Goal: Task Accomplishment & Management: Manage account settings

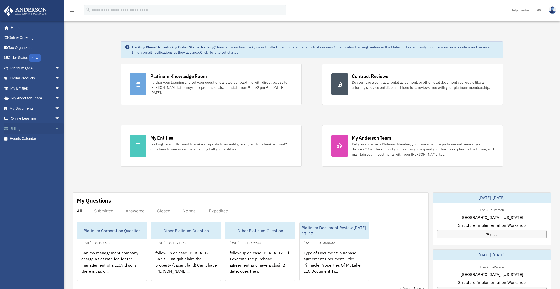
drag, startPoint x: 18, startPoint y: 129, endPoint x: 22, endPoint y: 129, distance: 4.1
click at [18, 129] on link "Billing arrow_drop_down" at bounding box center [36, 128] width 64 height 10
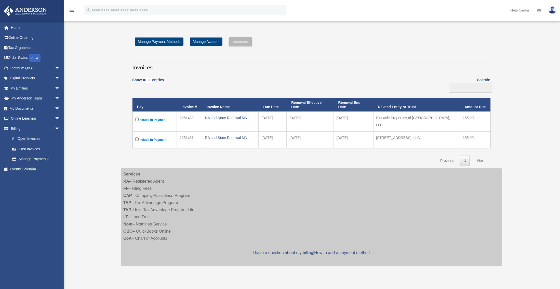
click at [483, 157] on link "Next" at bounding box center [481, 161] width 15 height 10
click at [36, 146] on link "Past Invoices" at bounding box center [37, 149] width 60 height 10
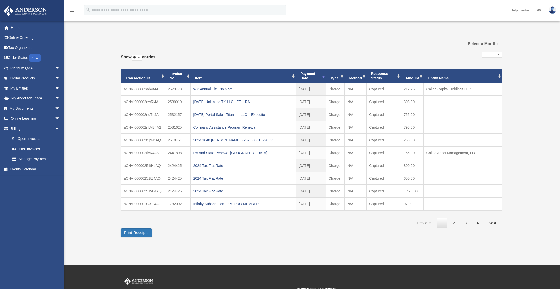
select select
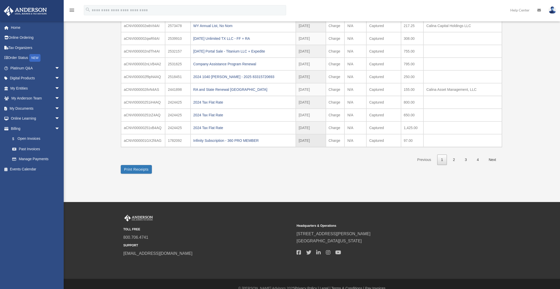
scroll to position [72, 0]
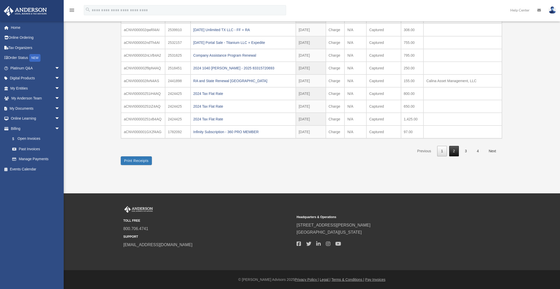
click at [451, 149] on link "2" at bounding box center [455, 151] width 10 height 10
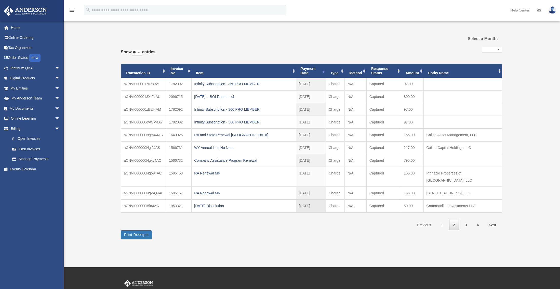
scroll to position [0, 0]
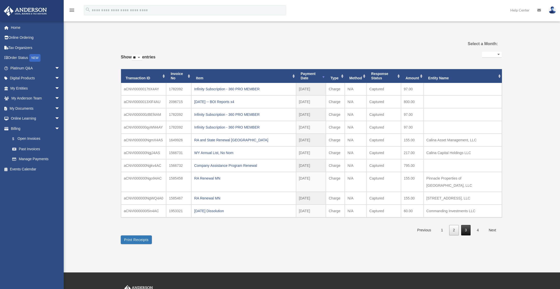
click at [469, 225] on link "3" at bounding box center [467, 230] width 10 height 10
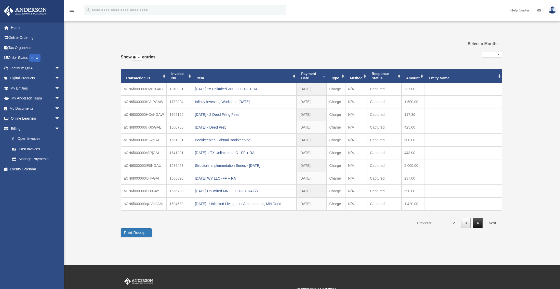
click at [479, 224] on link "4" at bounding box center [478, 223] width 10 height 10
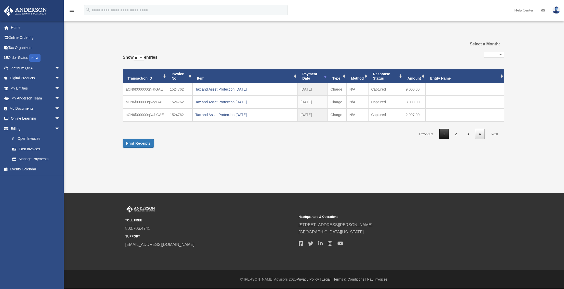
click at [447, 136] on link "1" at bounding box center [445, 134] width 10 height 10
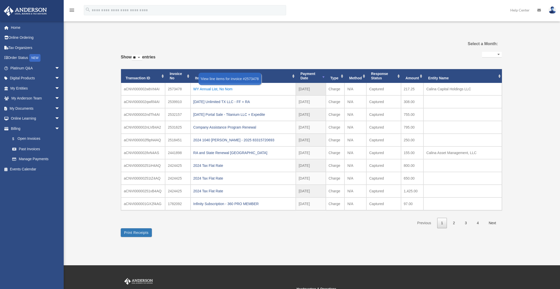
click at [219, 90] on div "WY Annual List, No Nom" at bounding box center [244, 88] width 100 height 7
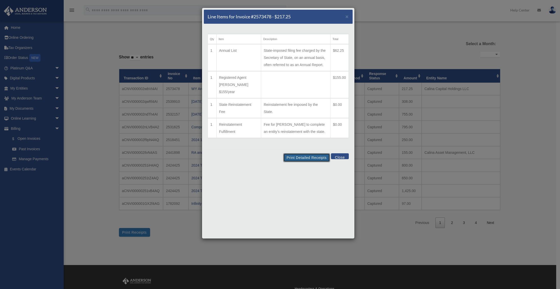
drag, startPoint x: 307, startPoint y: 151, endPoint x: 42, endPoint y: 238, distance: 278.9
click at [306, 153] on button "Print Detailed Receipts" at bounding box center [307, 157] width 47 height 9
click at [344, 153] on button "Close" at bounding box center [340, 156] width 18 height 6
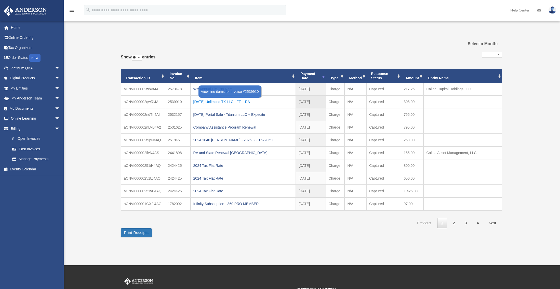
click at [219, 103] on div "[DATE] Unlimited TX LLC - FF + RA" at bounding box center [244, 101] width 100 height 7
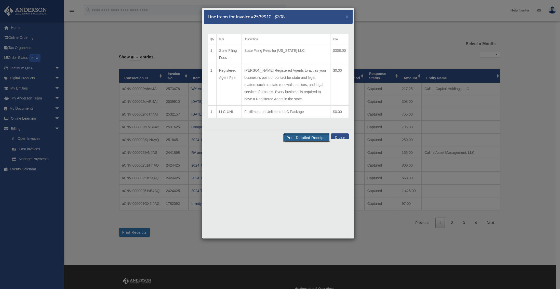
click at [319, 139] on button "Print Detailed Receipts" at bounding box center [307, 137] width 47 height 9
click at [343, 137] on button "Close" at bounding box center [340, 136] width 18 height 6
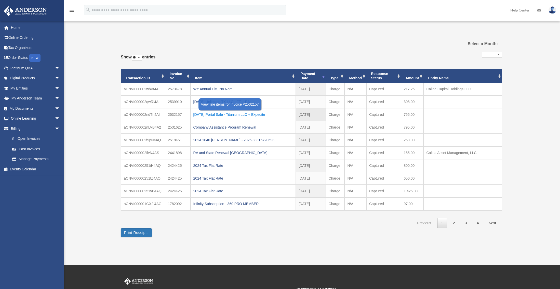
click at [227, 112] on div "[DATE] Portal Sale - Titanium LLC + Expedite" at bounding box center [244, 114] width 100 height 7
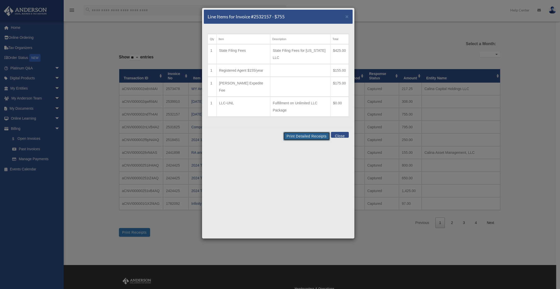
click at [312, 132] on button "Print Detailed Receipts" at bounding box center [307, 136] width 47 height 9
click at [303, 132] on button "Print Detailed Receipts" at bounding box center [307, 136] width 47 height 9
click at [344, 132] on button "Close" at bounding box center [340, 135] width 18 height 6
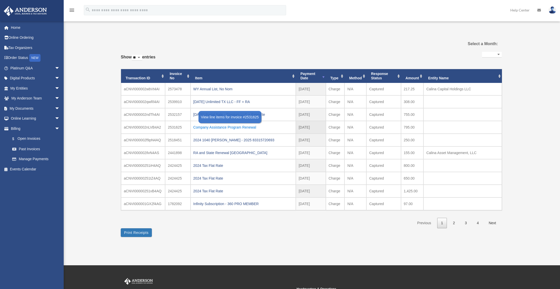
click at [236, 130] on div "Company Assistance Program Renewal" at bounding box center [244, 127] width 100 height 7
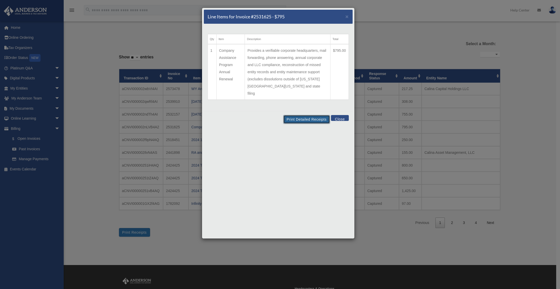
click at [312, 115] on button "Print Detailed Receipts" at bounding box center [307, 119] width 47 height 9
drag, startPoint x: 342, startPoint y: 111, endPoint x: 400, endPoint y: 138, distance: 63.3
click at [342, 115] on button "Close" at bounding box center [340, 118] width 18 height 6
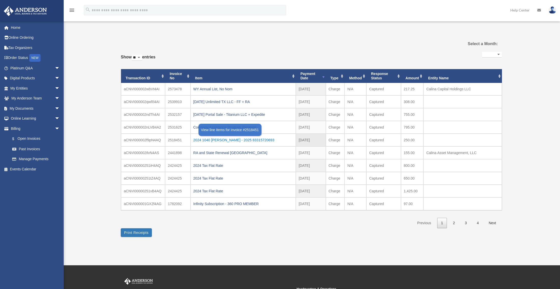
click at [240, 141] on div "2024 1040 [PERSON_NAME] - 2025 83315720693" at bounding box center [244, 139] width 100 height 7
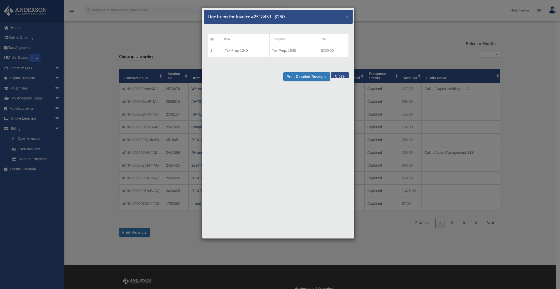
click at [461, 115] on div "Line Items for Invoice #2518451 - $250 × Qty Item Description Total 1 Tax Prep …" at bounding box center [280, 144] width 560 height 289
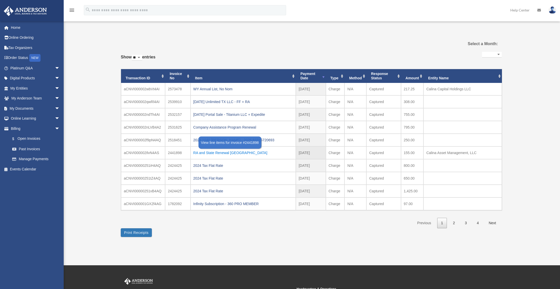
click at [208, 152] on div "RA and State Renewal [GEOGRAPHIC_DATA]" at bounding box center [244, 152] width 100 height 7
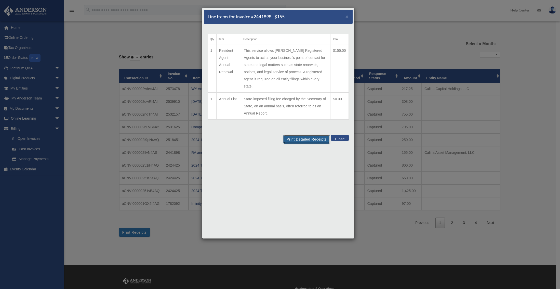
click at [315, 135] on button "Print Detailed Receipts" at bounding box center [307, 139] width 47 height 9
click at [341, 135] on button "Close" at bounding box center [340, 138] width 18 height 6
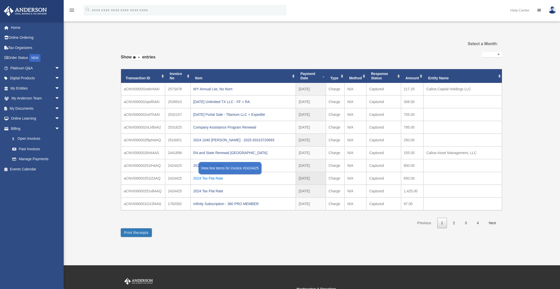
click at [203, 180] on div "2024 Tax Flat Rate" at bounding box center [244, 178] width 100 height 7
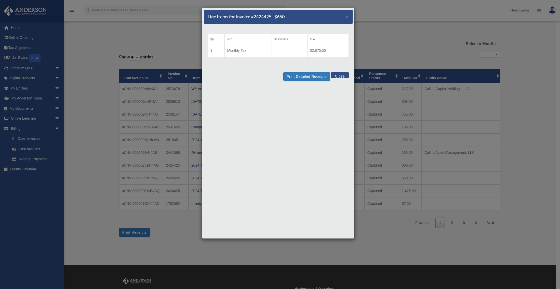
click at [345, 75] on button "Close" at bounding box center [340, 75] width 18 height 6
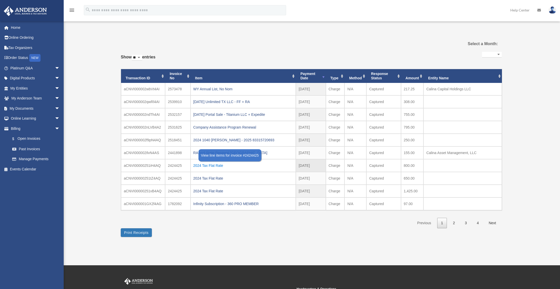
click at [216, 166] on div "2024 Tax Flat Rate" at bounding box center [244, 165] width 100 height 7
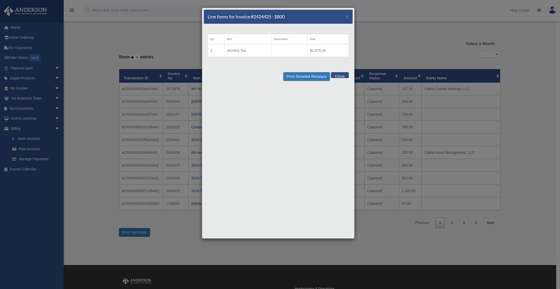
click at [243, 50] on td "Monthly Tax" at bounding box center [248, 50] width 47 height 13
click at [323, 49] on td "$2,875.00" at bounding box center [328, 50] width 41 height 13
click at [338, 75] on button "Close" at bounding box center [340, 75] width 18 height 6
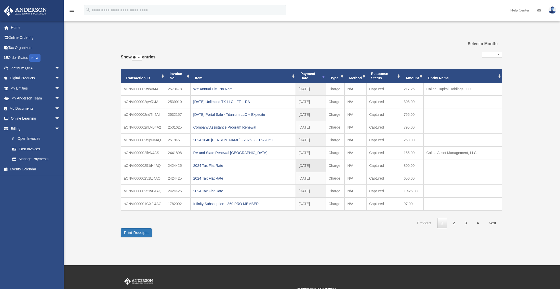
click at [174, 166] on td "2424425" at bounding box center [177, 165] width 25 height 13
click at [219, 190] on div "2024 Tax Flat Rate" at bounding box center [244, 190] width 100 height 7
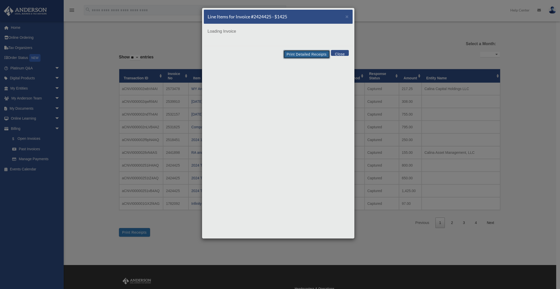
click at [315, 56] on button "Print Detailed Receipts" at bounding box center [307, 54] width 47 height 9
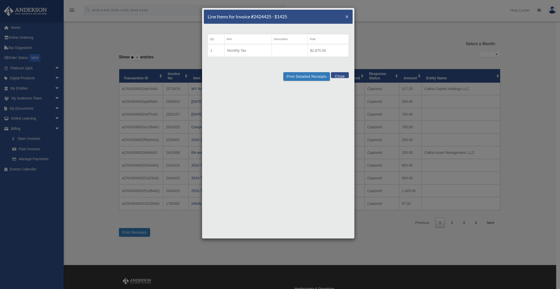
click at [348, 15] on span "×" at bounding box center [347, 17] width 3 height 6
